Goal: Complete application form

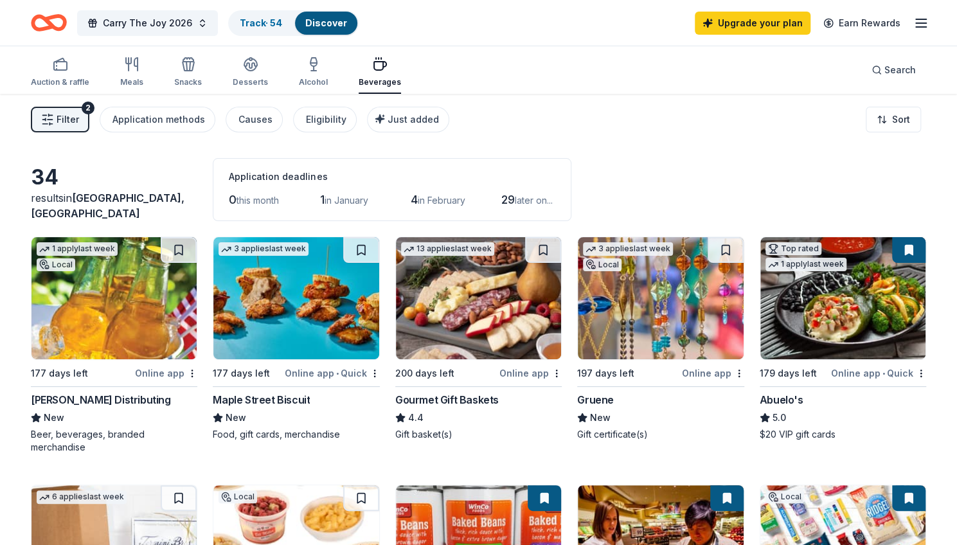
click at [822, 319] on img at bounding box center [842, 298] width 165 height 122
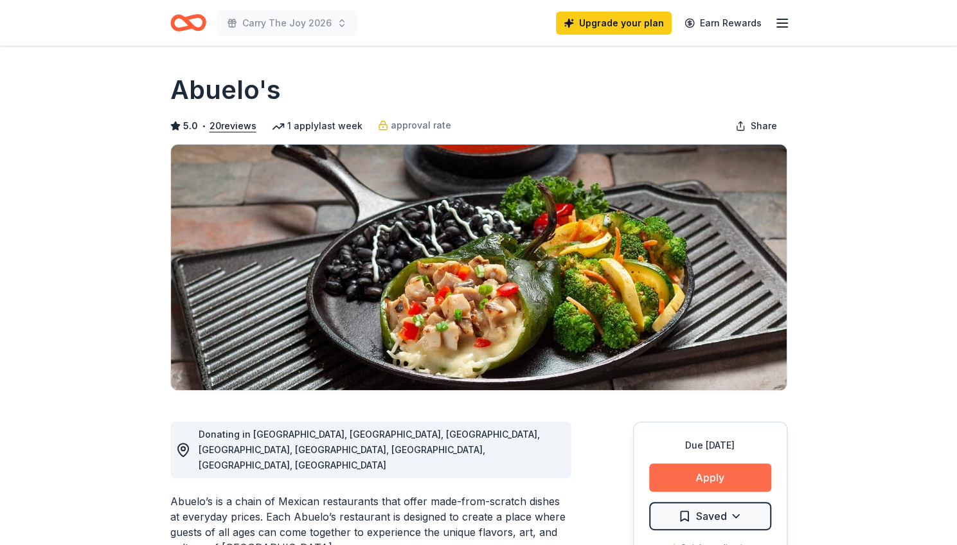
click at [693, 475] on button "Apply" at bounding box center [710, 477] width 122 height 28
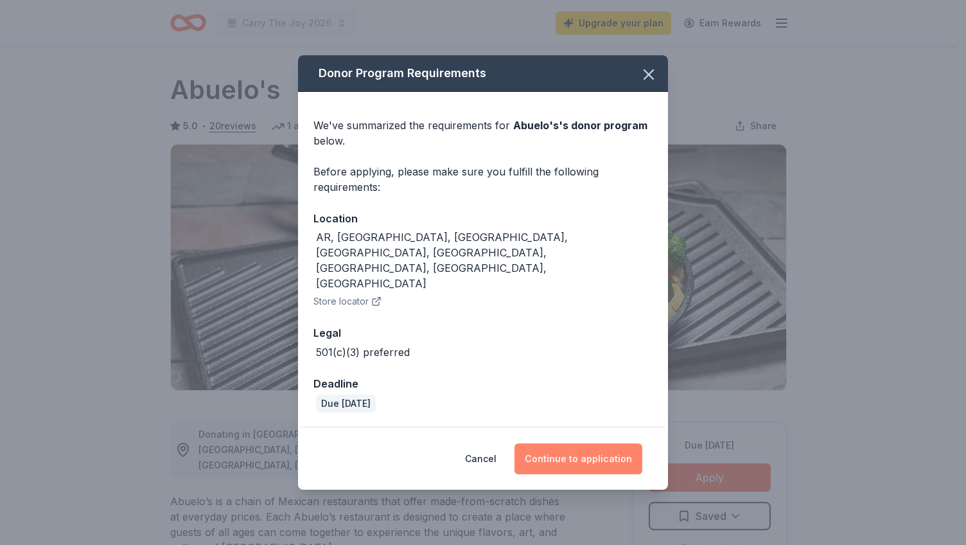
click at [569, 443] on button "Continue to application" at bounding box center [579, 458] width 128 height 31
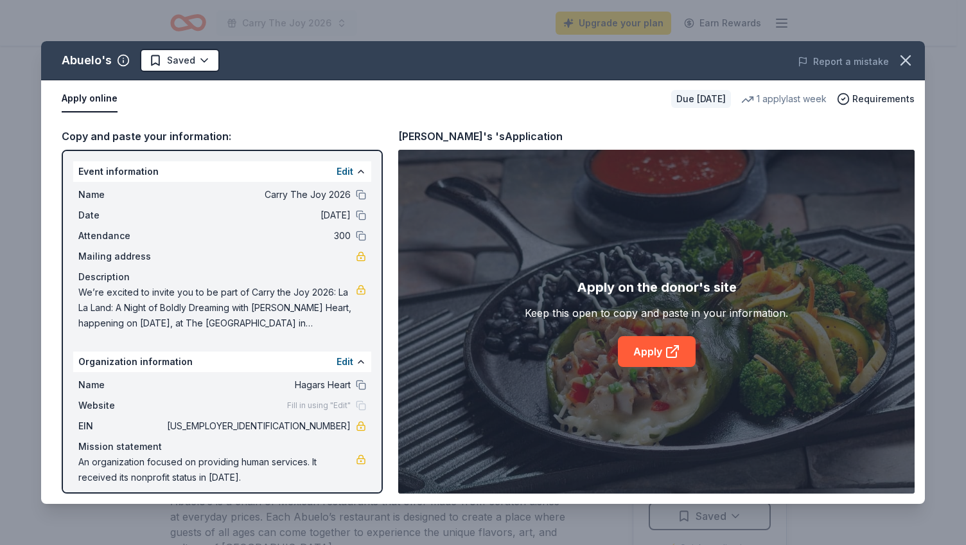
scroll to position [8, 0]
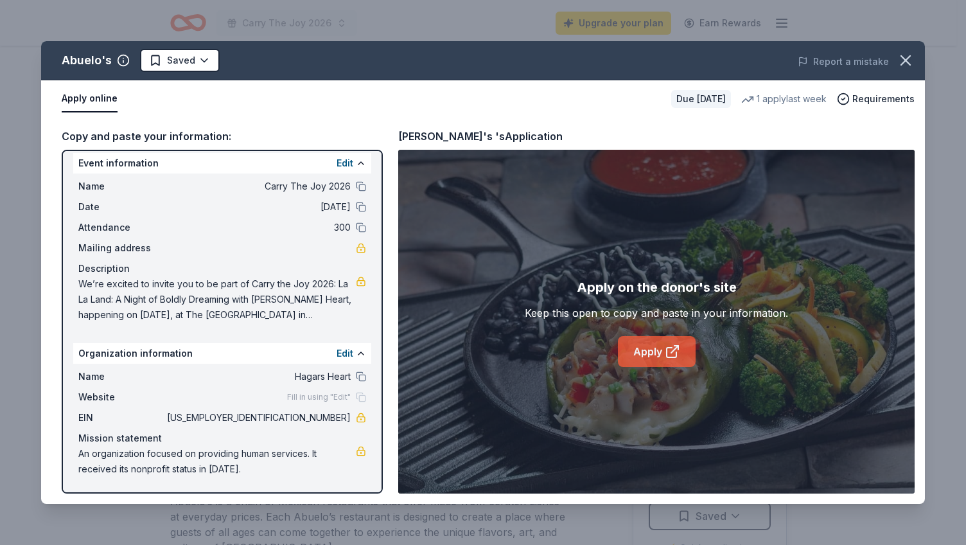
click at [646, 349] on link "Apply" at bounding box center [657, 351] width 78 height 31
